Goal: Task Accomplishment & Management: Manage account settings

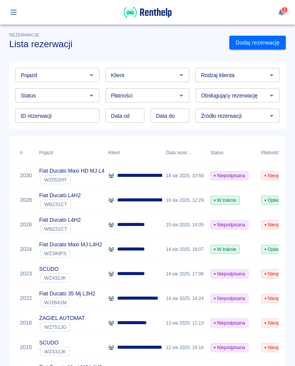
click at [231, 175] on span "Niepodpisana" at bounding box center [229, 175] width 37 height 7
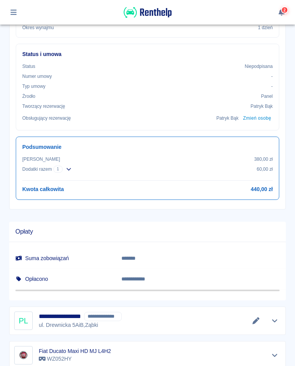
scroll to position [258, 0]
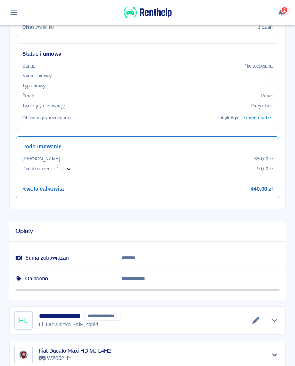
click at [253, 324] on button "Edytuj dane" at bounding box center [256, 320] width 13 height 11
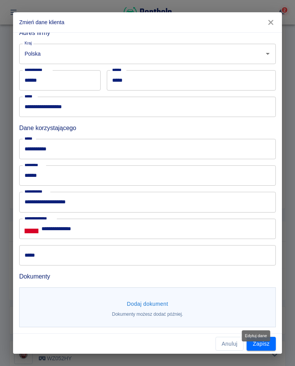
scroll to position [177, 0]
click at [156, 309] on button "Dodaj dokument" at bounding box center [148, 304] width 48 height 14
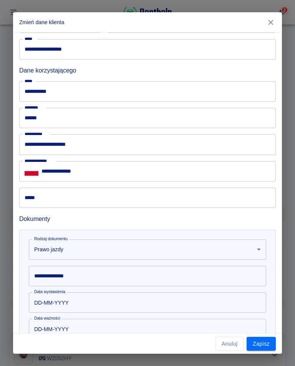
scroll to position [235, 0]
click at [88, 277] on input "**********" at bounding box center [147, 276] width 237 height 20
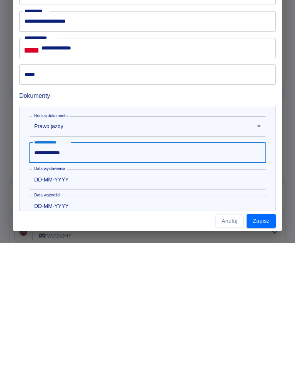
type input "**********"
click at [67, 292] on input "DD-MM-YYYY" at bounding box center [145, 302] width 232 height 20
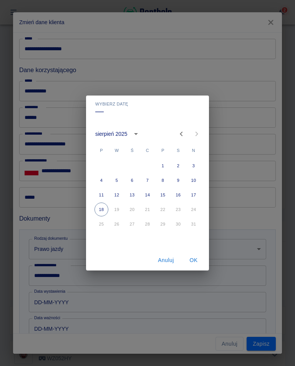
click at [136, 138] on icon "calendar view is open, switch to year view" at bounding box center [135, 133] width 9 height 9
click at [134, 136] on icon "calendar view is open, switch to year view" at bounding box center [135, 133] width 9 height 9
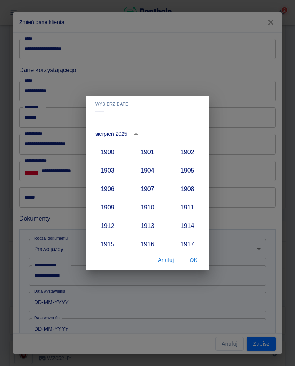
scroll to position [711, 0]
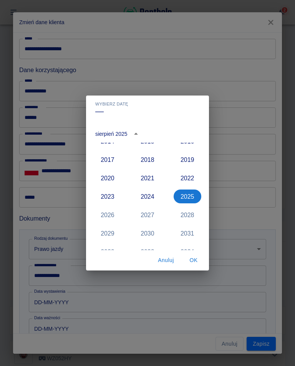
click at [138, 135] on icon "year view is open, switch to calendar view" at bounding box center [135, 133] width 9 height 9
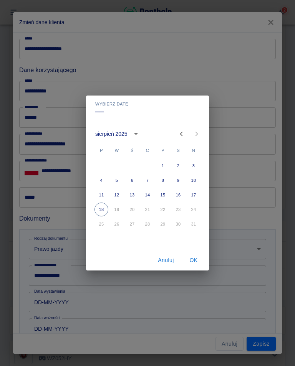
click at [137, 131] on icon "calendar view is open, switch to year view" at bounding box center [135, 133] width 9 height 9
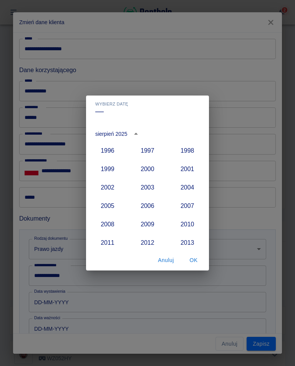
scroll to position [592, 0]
click at [148, 189] on button "2003" at bounding box center [148, 187] width 28 height 14
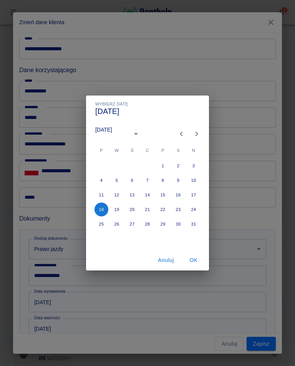
type input "[DATE]"
click at [183, 133] on icon "Previous month" at bounding box center [181, 133] width 9 height 9
click at [182, 133] on icon "Previous month" at bounding box center [181, 133] width 9 height 9
click at [182, 138] on icon "Previous month" at bounding box center [181, 133] width 9 height 9
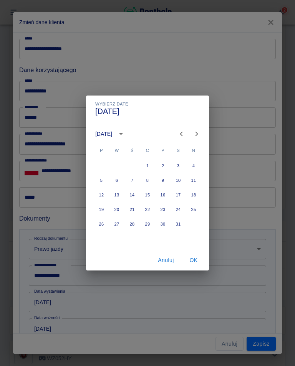
click at [184, 139] on button "Previous month" at bounding box center [181, 133] width 15 height 15
click at [180, 135] on icon "Previous month" at bounding box center [181, 133] width 9 height 9
click at [194, 135] on icon "Next month" at bounding box center [196, 133] width 9 height 9
click at [194, 134] on icon "Next month" at bounding box center [196, 133] width 9 height 9
click at [197, 136] on icon "Next month" at bounding box center [196, 133] width 9 height 9
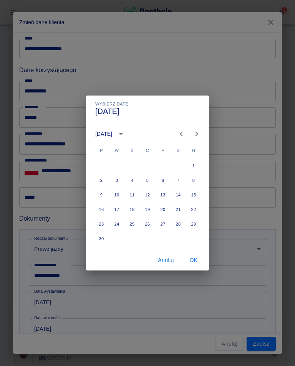
click at [197, 133] on icon "Next month" at bounding box center [196, 133] width 9 height 9
click at [147, 168] on button "3" at bounding box center [148, 166] width 14 height 14
type input "[DATE]"
click at [194, 264] on button "OK" at bounding box center [193, 261] width 25 height 14
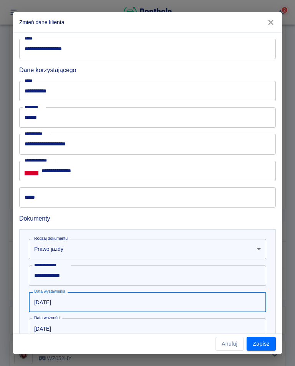
click at [67, 333] on input "[DATE]" at bounding box center [145, 329] width 232 height 20
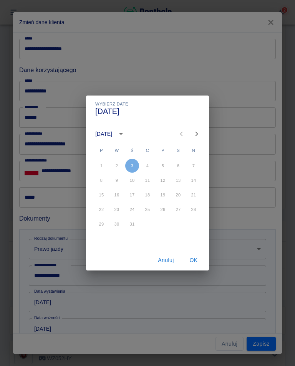
click at [126, 138] on icon "calendar view is open, switch to year view" at bounding box center [120, 133] width 9 height 9
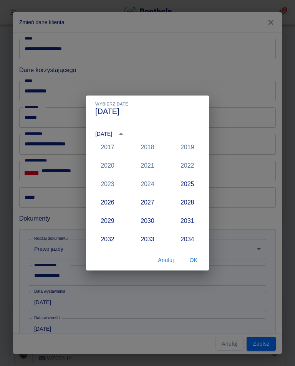
scroll to position [724, 0]
click at [113, 200] on button "2026" at bounding box center [108, 203] width 28 height 14
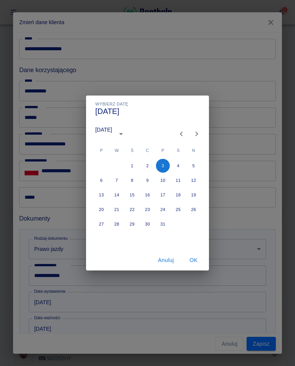
type input "[DATE]"
click at [197, 264] on button "OK" at bounding box center [193, 261] width 25 height 14
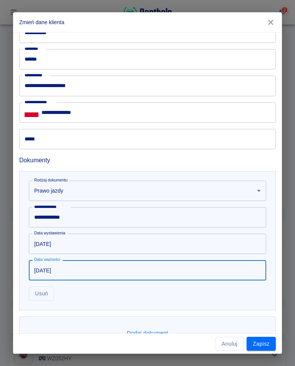
scroll to position [293, 0]
click at [261, 345] on button "Zapisz" at bounding box center [261, 344] width 29 height 14
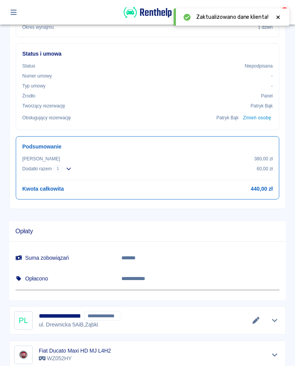
click at [259, 323] on button "Edytuj dane" at bounding box center [256, 320] width 13 height 11
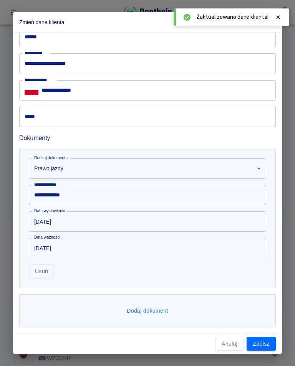
scroll to position [315, 0]
click at [144, 315] on button "Dodaj dokument" at bounding box center [148, 312] width 48 height 14
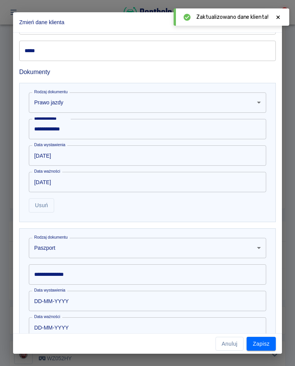
scroll to position [382, 0]
click at [65, 250] on body "**********" at bounding box center [147, 183] width 295 height 366
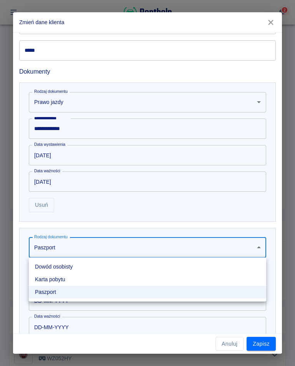
click at [71, 271] on li "Dowód osobisty" at bounding box center [147, 267] width 237 height 13
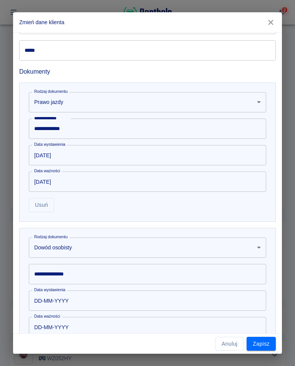
click at [79, 277] on input "**********" at bounding box center [147, 274] width 237 height 20
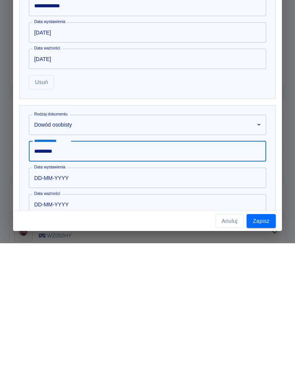
type input "*********"
click at [83, 291] on input "DD-MM-YYYY" at bounding box center [145, 301] width 232 height 20
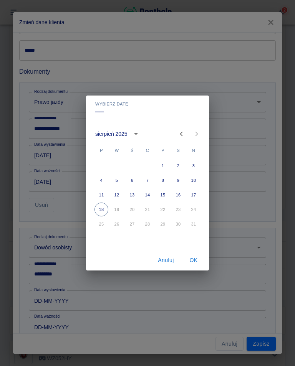
click at [139, 136] on icon "calendar view is open, switch to year view" at bounding box center [135, 133] width 9 height 9
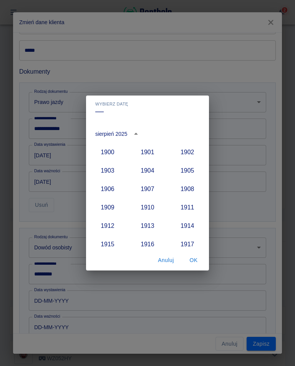
scroll to position [711, 0]
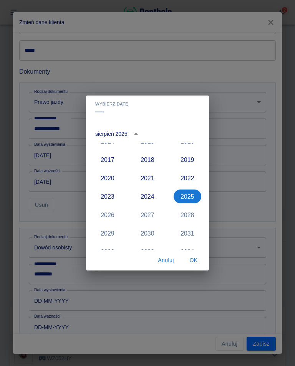
click at [149, 199] on button "2024" at bounding box center [148, 197] width 28 height 14
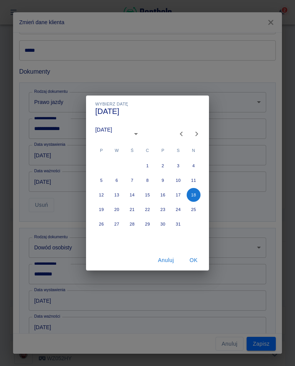
type input "[DATE]"
click at [179, 134] on icon "Previous month" at bounding box center [181, 133] width 9 height 9
click at [179, 133] on icon "Previous month" at bounding box center [181, 133] width 9 height 9
click at [176, 134] on button "Previous month" at bounding box center [181, 133] width 15 height 15
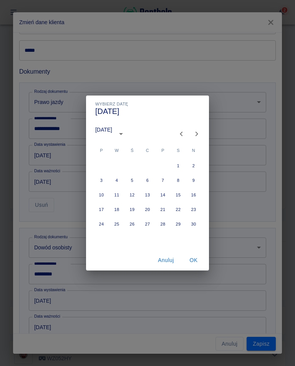
click at [176, 134] on button "Previous month" at bounding box center [181, 133] width 15 height 15
click at [177, 133] on icon "Previous month" at bounding box center [181, 133] width 9 height 9
click at [179, 137] on icon "Previous month" at bounding box center [181, 133] width 9 height 9
click at [177, 197] on button "20" at bounding box center [178, 195] width 14 height 14
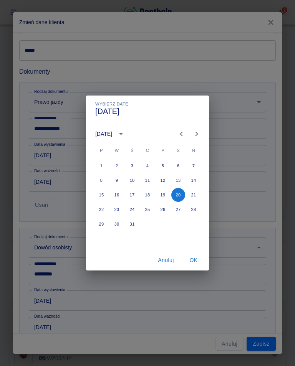
type input "[DATE]"
click at [117, 227] on button "30" at bounding box center [117, 224] width 14 height 14
type input "[DATE]"
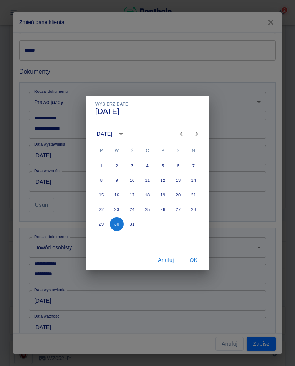
click at [193, 261] on button "OK" at bounding box center [193, 261] width 25 height 14
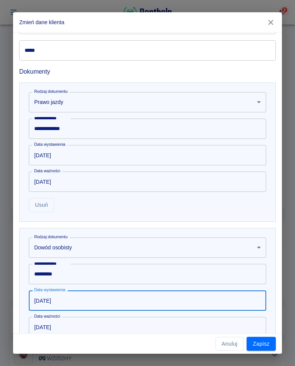
click at [261, 346] on button "Zapisz" at bounding box center [261, 344] width 29 height 14
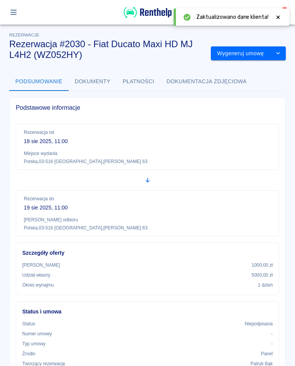
scroll to position [0, 0]
click at [255, 52] on button "Wygeneruj umowę" at bounding box center [241, 53] width 60 height 14
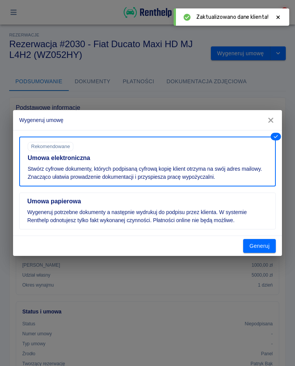
click at [264, 247] on button "Generuj" at bounding box center [259, 246] width 33 height 14
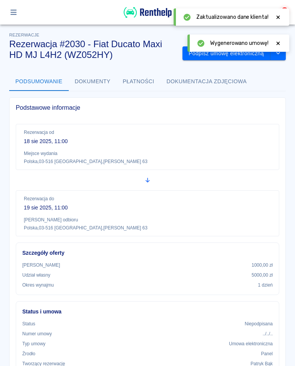
click at [281, 41] on icon at bounding box center [278, 43] width 7 height 5
click at [238, 55] on button "Podpisz umowę elektroniczną" at bounding box center [226, 53] width 88 height 14
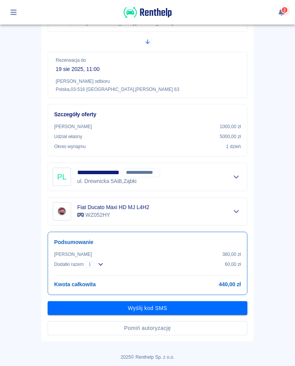
scroll to position [116, 0]
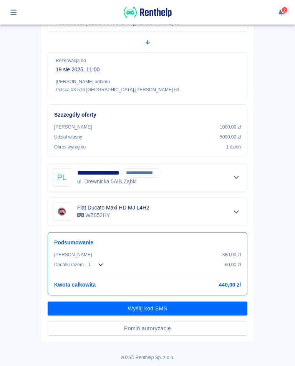
click at [146, 313] on button "Wyślij kod SMS" at bounding box center [148, 309] width 200 height 14
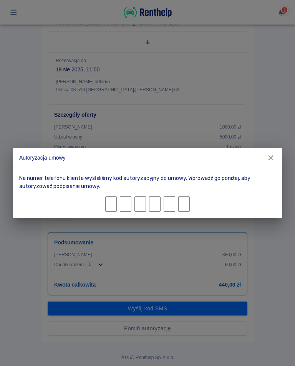
click at [113, 203] on input "Character 1." at bounding box center [111, 204] width 12 height 15
type input "8"
type input "7"
type input "5"
type input "2"
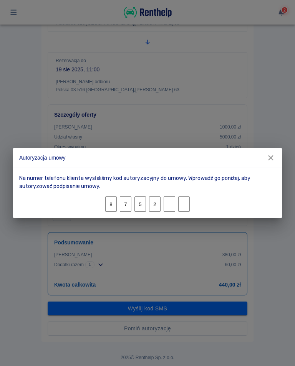
type input "6"
type input "4"
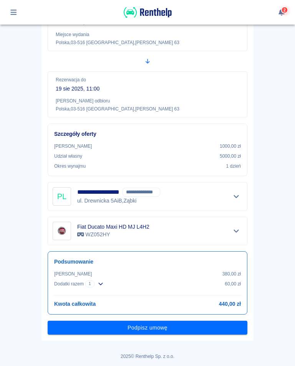
scroll to position [96, 0]
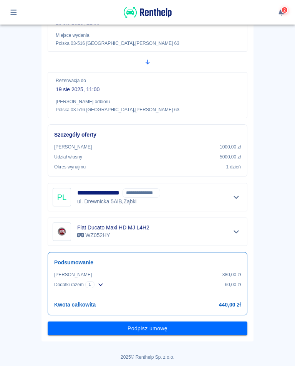
click at [153, 329] on button "Podpisz umowę" at bounding box center [148, 329] width 200 height 14
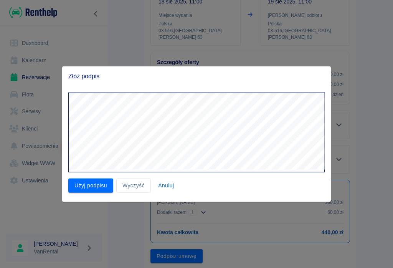
click at [92, 184] on button "Użyj podpisu" at bounding box center [90, 186] width 45 height 14
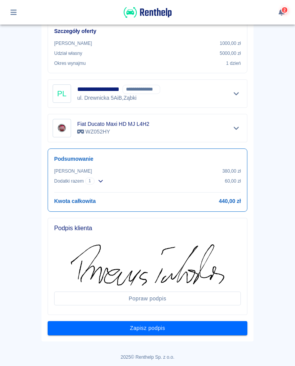
scroll to position [199, 0]
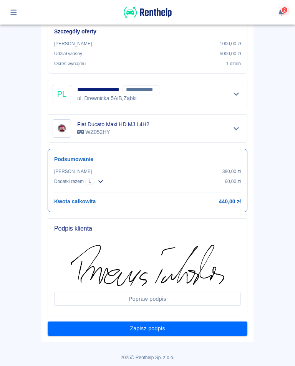
click at [174, 331] on button "Zapisz podpis" at bounding box center [148, 329] width 200 height 14
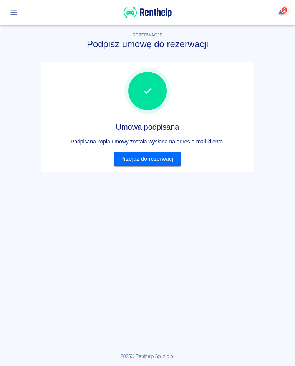
scroll to position [0, 0]
click at [156, 161] on link "Przejdź do rezerwacji" at bounding box center [147, 159] width 66 height 14
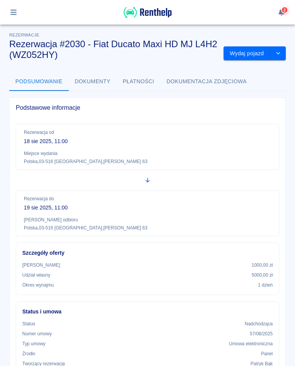
click at [246, 52] on button "Wydaj pojazd" at bounding box center [247, 53] width 47 height 14
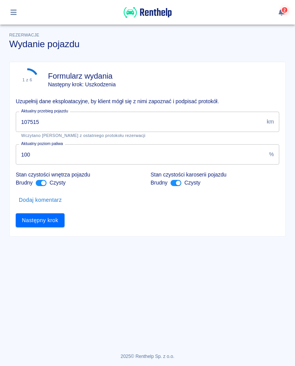
click at [52, 119] on input "107515" at bounding box center [140, 122] width 248 height 20
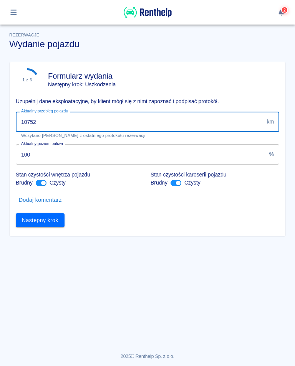
type input "107529"
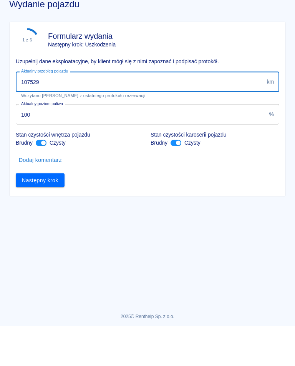
click at [40, 214] on button "Następny krok" at bounding box center [40, 221] width 49 height 14
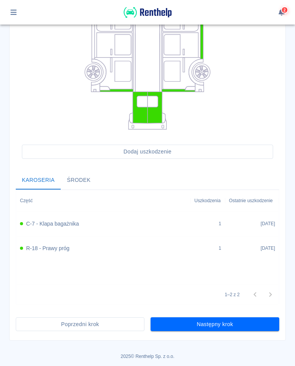
scroll to position [148, 0]
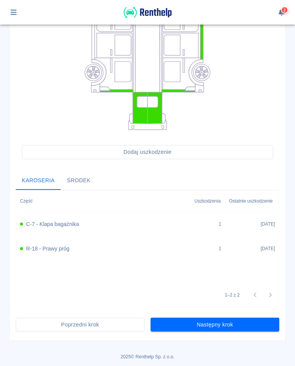
click at [210, 325] on button "Następny krok" at bounding box center [215, 325] width 129 height 14
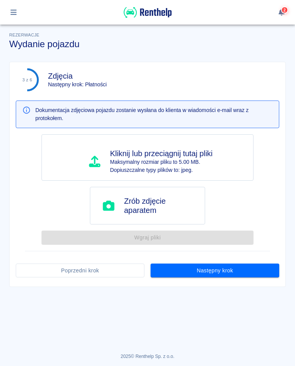
scroll to position [0, 0]
click at [215, 271] on button "Następny krok" at bounding box center [215, 271] width 129 height 14
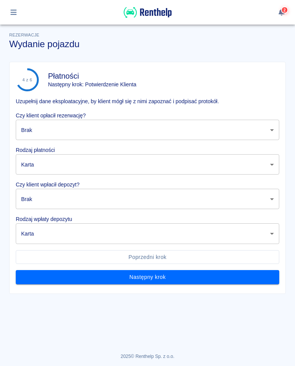
click at [270, 131] on body "Używamy plików Cookies, by zapewnić Ci najlepsze możliwe doświadczenie. Aby dow…" at bounding box center [147, 183] width 295 height 366
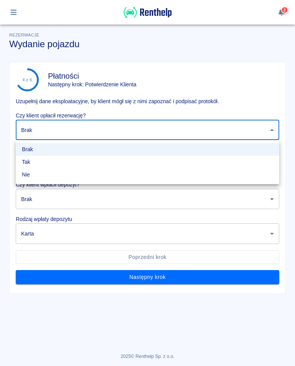
click at [28, 162] on li "Tak" at bounding box center [148, 162] width 264 height 13
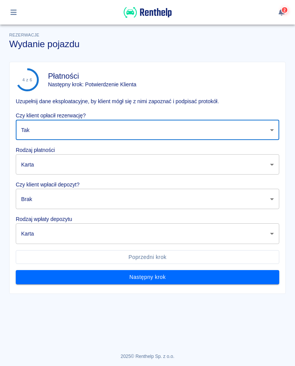
type input "true"
click at [47, 202] on body "Używamy plików Cookies, by zapewnić Ci najlepsze możliwe doświadczenie. Aby dow…" at bounding box center [147, 183] width 295 height 366
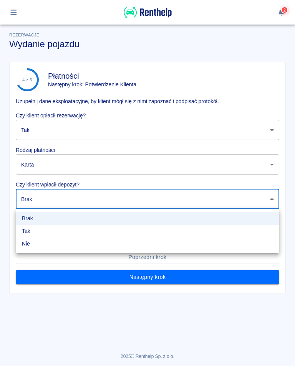
click at [28, 233] on li "Tak" at bounding box center [148, 231] width 264 height 13
type input "true"
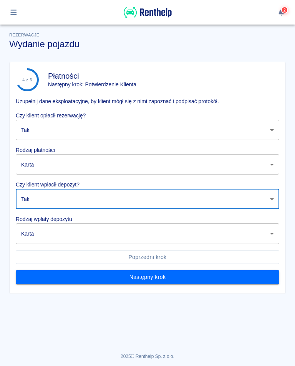
click at [31, 236] on body "Używamy plików Cookies, by zapewnić Ci najlepsze możliwe doświadczenie. Aby dow…" at bounding box center [147, 183] width 295 height 366
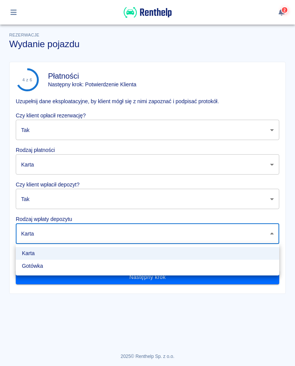
click at [38, 272] on li "Gotówka" at bounding box center [148, 266] width 264 height 13
type input "cash"
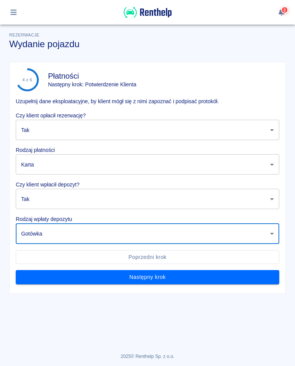
click at [148, 281] on button "Następny krok" at bounding box center [148, 277] width 264 height 14
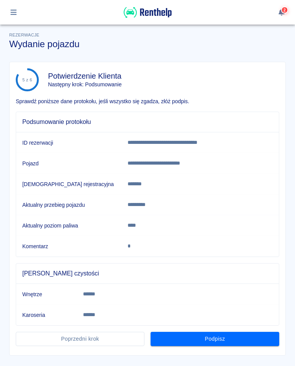
click at [222, 344] on button "Podpisz" at bounding box center [215, 339] width 129 height 14
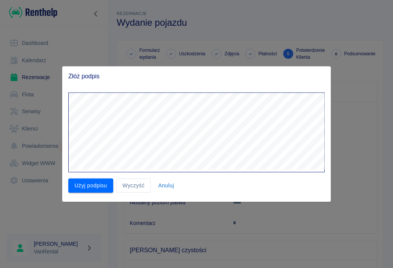
click at [94, 186] on button "Użyj podpisu" at bounding box center [90, 186] width 45 height 14
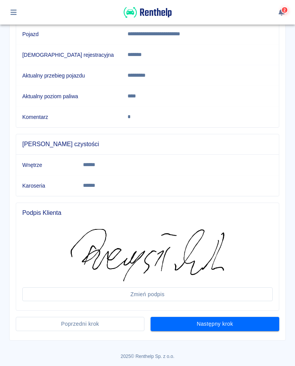
scroll to position [129, 0]
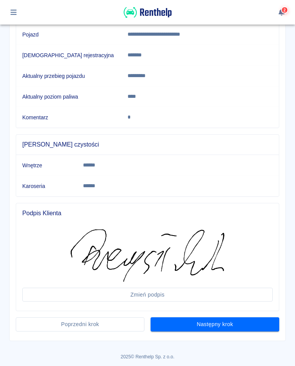
click at [221, 328] on button "Następny krok" at bounding box center [215, 325] width 129 height 14
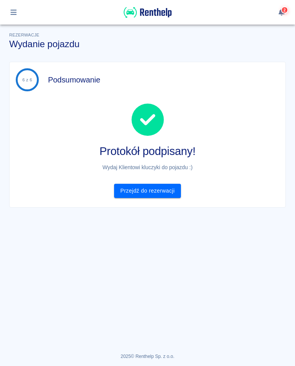
scroll to position [0, 0]
click at [13, 7] on button "button" at bounding box center [13, 12] width 15 height 13
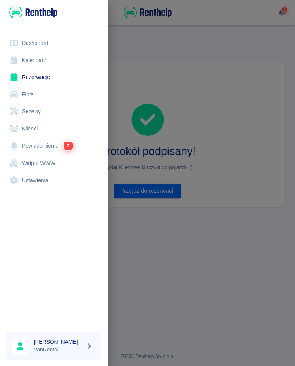
click at [41, 77] on link "Rezerwacje" at bounding box center [53, 77] width 95 height 17
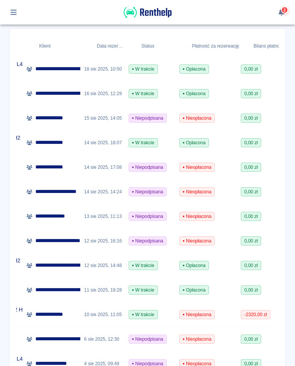
scroll to position [0, 89]
